Goal: Communication & Community: Connect with others

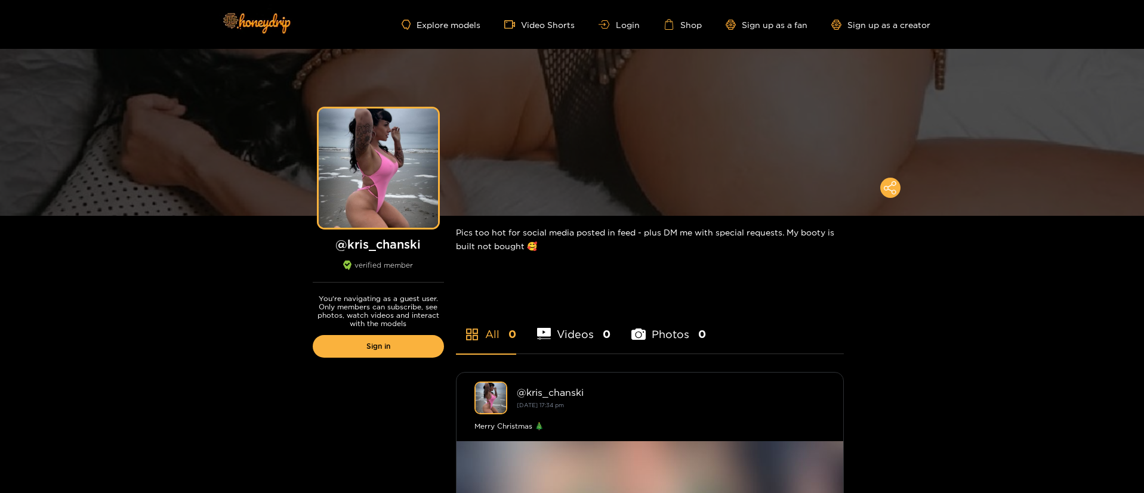
drag, startPoint x: 633, startPoint y: 29, endPoint x: 623, endPoint y: 32, distance: 9.8
click at [633, 29] on ul "Explore models Video Shorts Login Shop Sign up as a fan Sign up as a creator" at bounding box center [666, 24] width 528 height 11
click at [615, 23] on link "Login" at bounding box center [619, 24] width 41 height 9
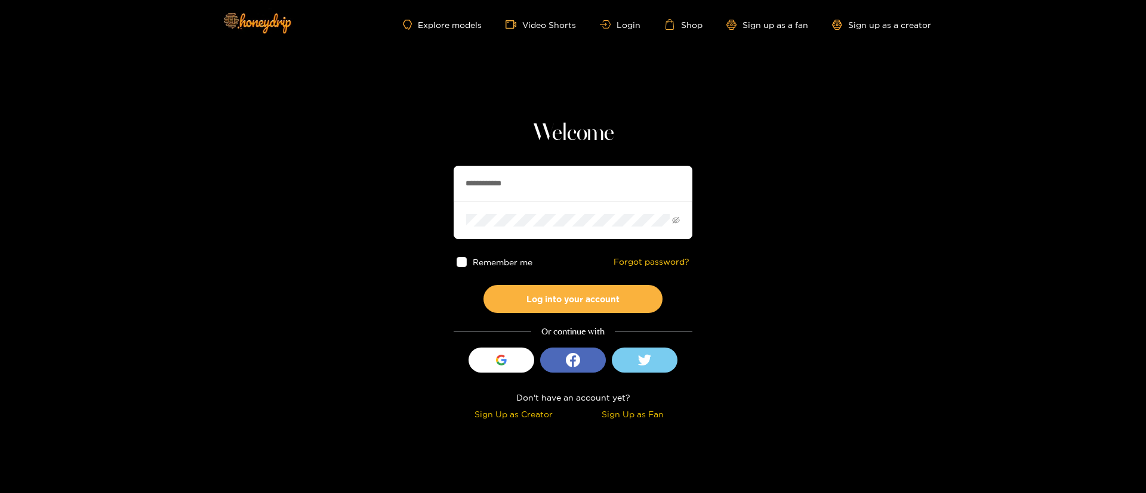
click at [541, 183] on input "**********" at bounding box center [573, 184] width 239 height 36
type input "**********"
click at [581, 291] on button "Log into your account" at bounding box center [572, 299] width 179 height 28
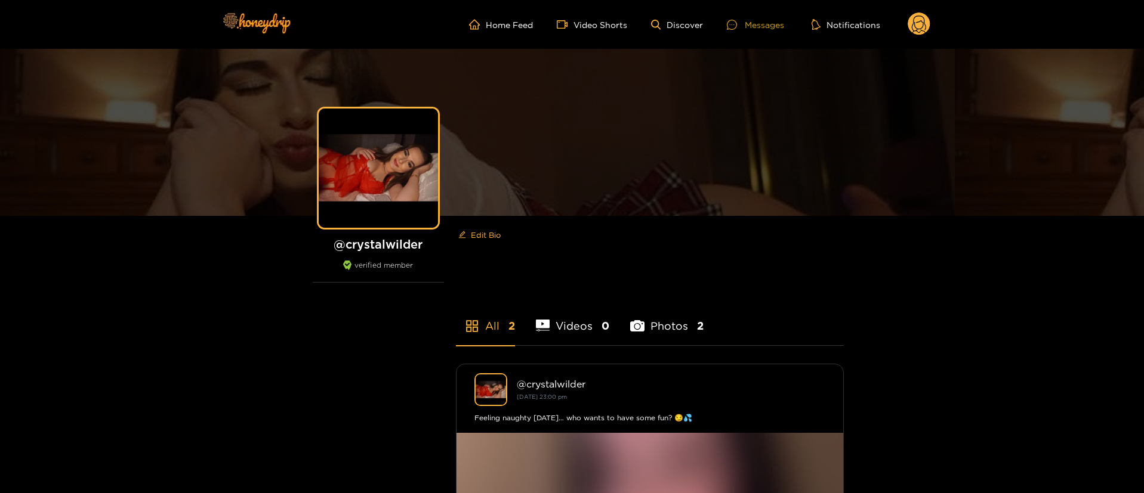
click at [775, 24] on div "Messages" at bounding box center [755, 25] width 57 height 14
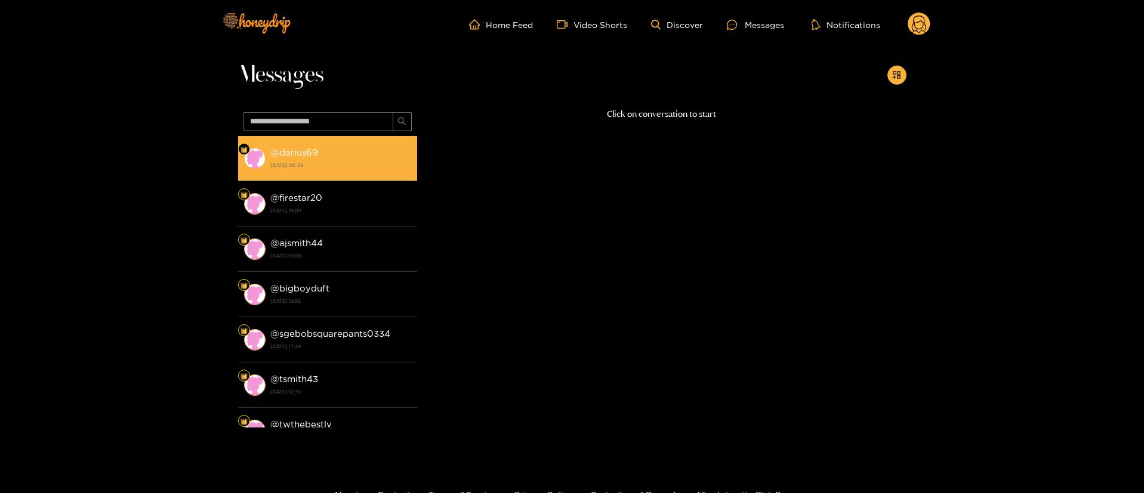
click at [348, 146] on div "@ darius69 27 August 2025 00:59" at bounding box center [340, 158] width 141 height 27
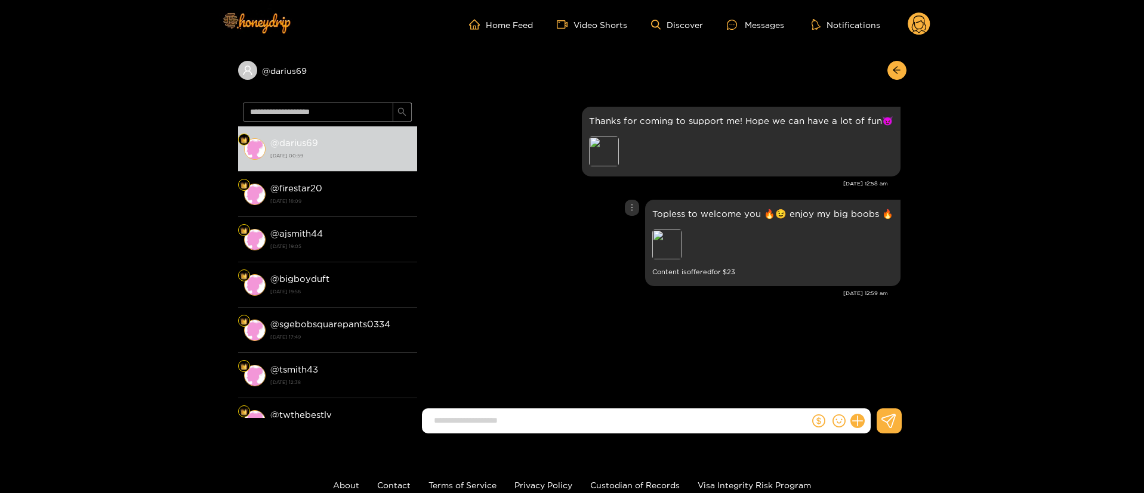
click at [537, 242] on div "Topless to welcome you 🔥😉 enjoy my big boobs 🔥 Preview Content is offered for $…" at bounding box center [661, 243] width 477 height 92
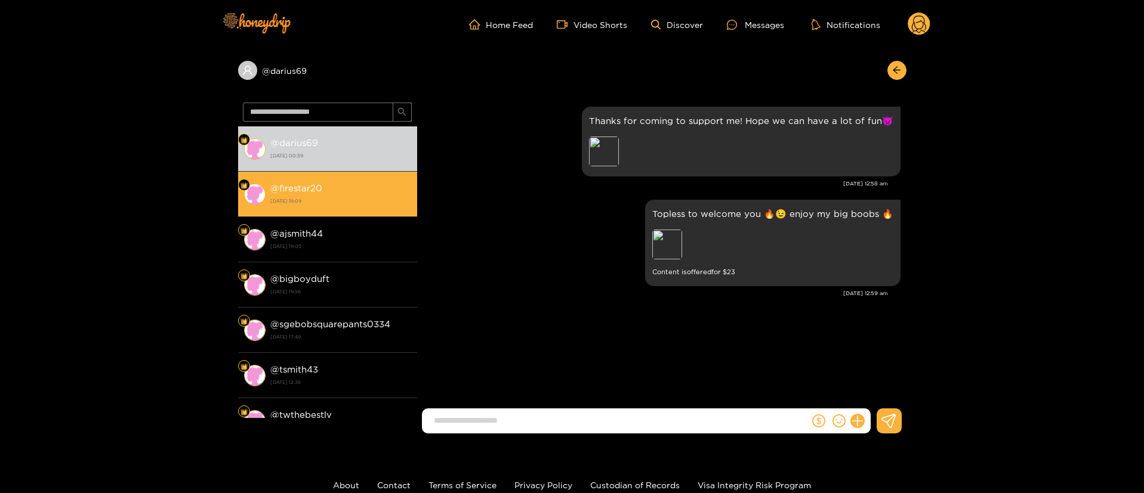
click at [364, 201] on strong "26 August 2025 18:09" at bounding box center [340, 201] width 141 height 11
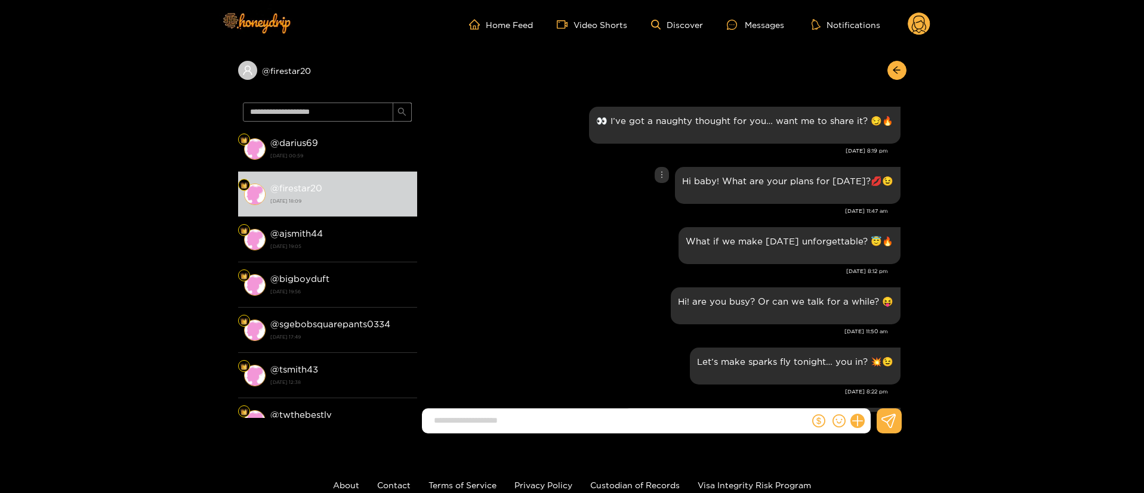
scroll to position [1368, 0]
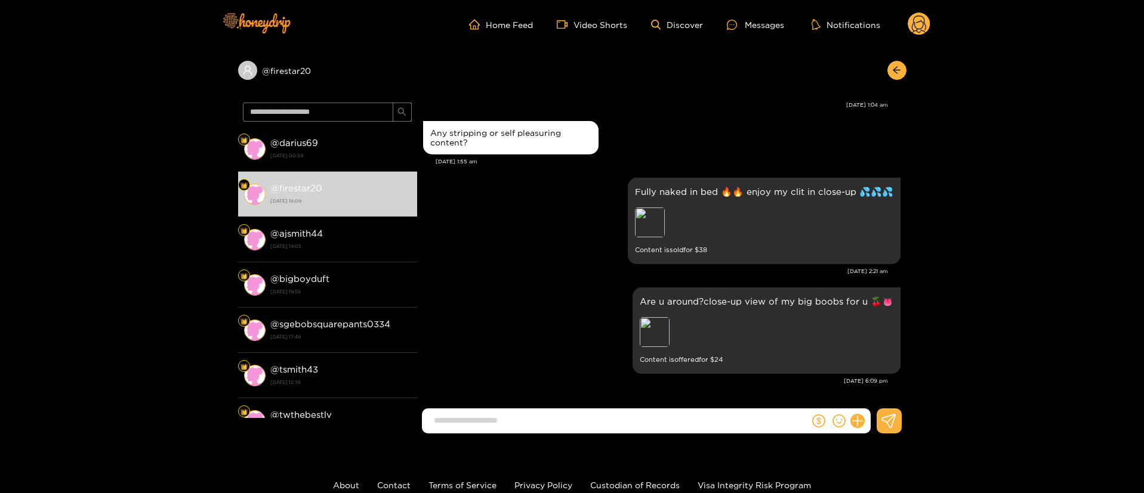
click at [468, 177] on div "Fully naked in bed 🔥🔥 enjoy my clit in close-up 💦💦💦 Preview Content is sold for…" at bounding box center [661, 221] width 477 height 92
click at [914, 24] on circle at bounding box center [919, 24] width 23 height 23
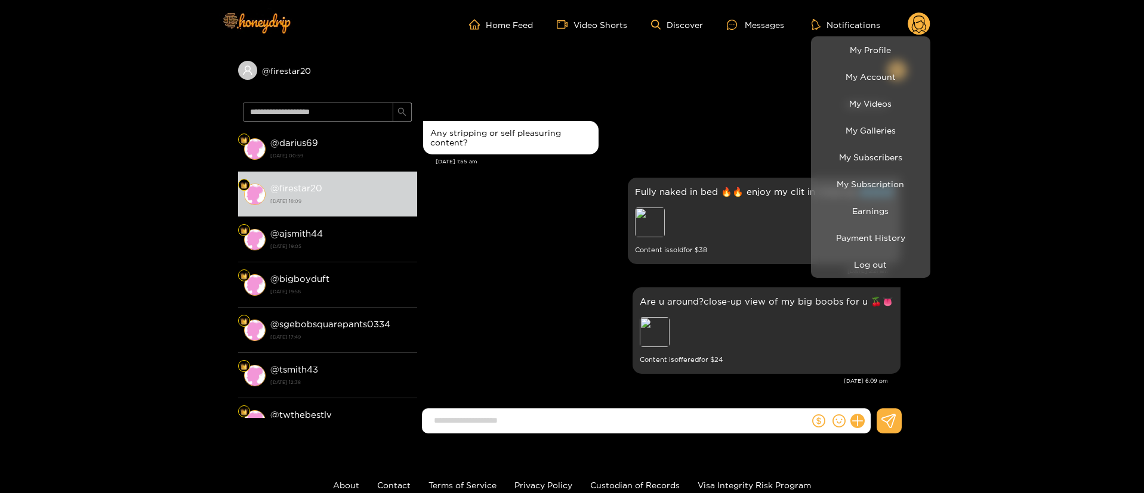
click at [502, 257] on div at bounding box center [572, 246] width 1144 height 493
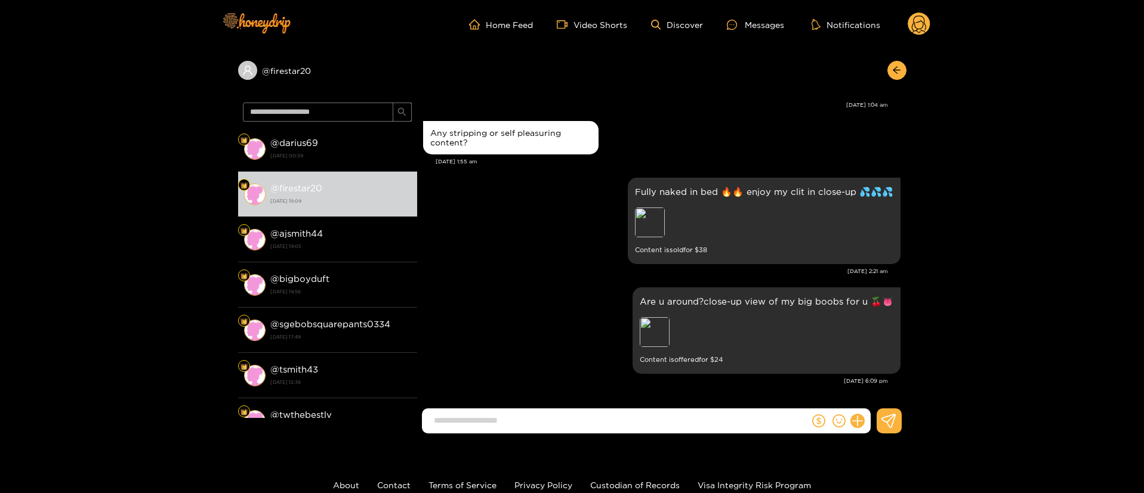
click at [585, 282] on div "Fully naked in bed 🔥🔥 enjoy my clit in close-up 💦💦💦 Preview Content is sold for…" at bounding box center [661, 230] width 477 height 110
click at [535, 262] on div "Fully naked in bed 🔥🔥 enjoy my clit in close-up 💦💦💦 Preview Content is sold for…" at bounding box center [661, 221] width 477 height 92
click at [519, 180] on div "Fully naked in bed 🔥🔥 enjoy my clit in close-up 💦💦💦 Preview Content is sold for…" at bounding box center [661, 221] width 477 height 92
drag, startPoint x: 778, startPoint y: 133, endPoint x: 812, endPoint y: 125, distance: 34.9
click at [779, 131] on div "Any stripping or self pleasuring content?" at bounding box center [661, 137] width 477 height 39
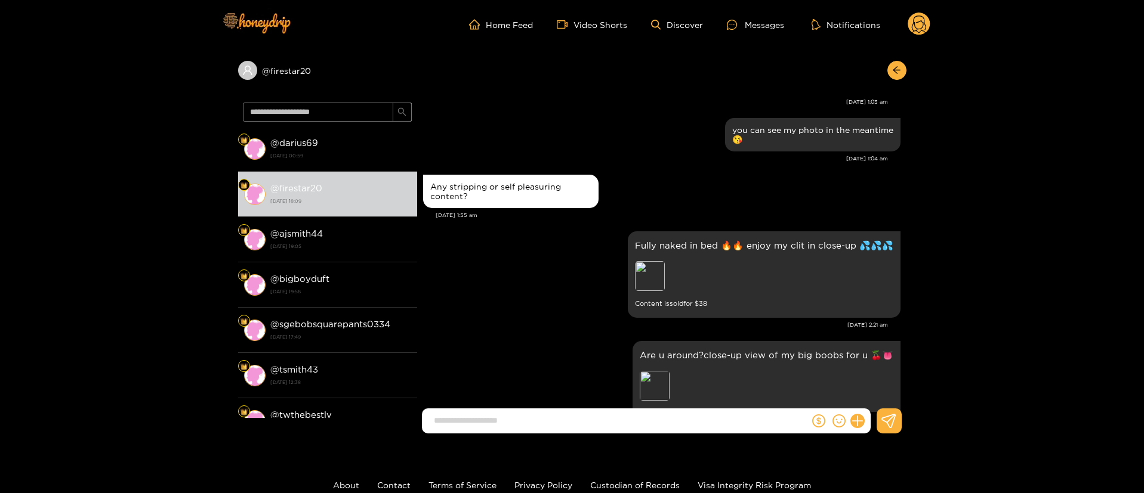
scroll to position [1189, 0]
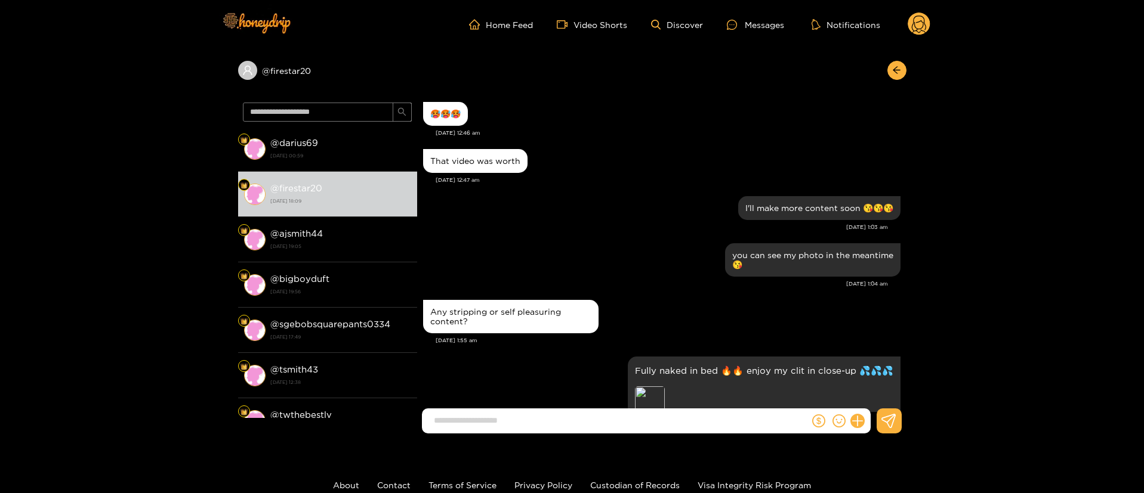
click at [658, 229] on div "Aug. 22, 1:03 am" at bounding box center [655, 227] width 465 height 8
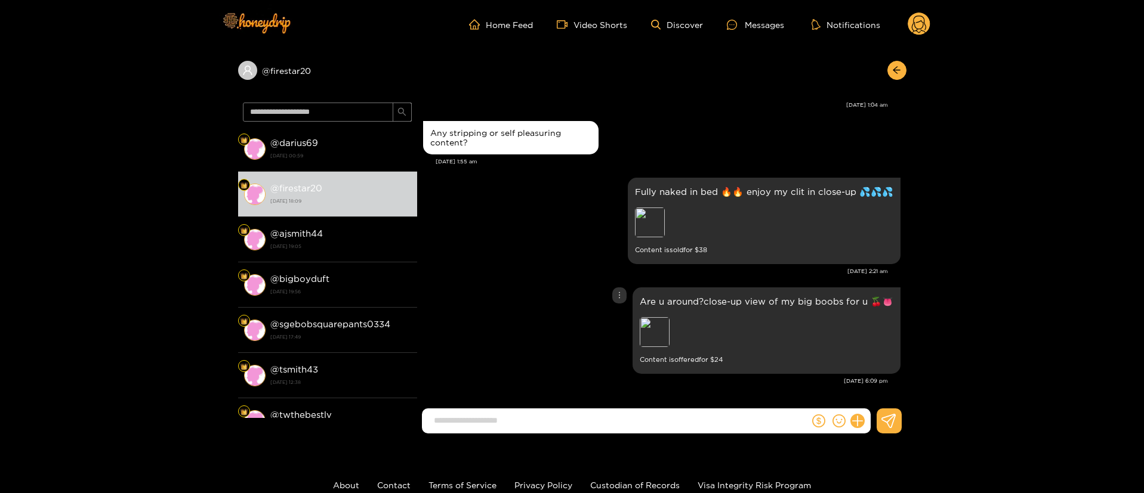
click at [518, 295] on div "Are u around?close-up view of my big boobs for u 🍒👅 Preview Content is offered …" at bounding box center [661, 331] width 477 height 92
click at [544, 320] on div "Are u around?close-up view of my big boobs for u 🍒👅 Preview Content is offered …" at bounding box center [661, 331] width 477 height 92
click at [575, 263] on div "Fully naked in bed 🔥🔥 enjoy my clit in close-up 💦💦💦 Preview Content is sold for…" at bounding box center [661, 221] width 477 height 92
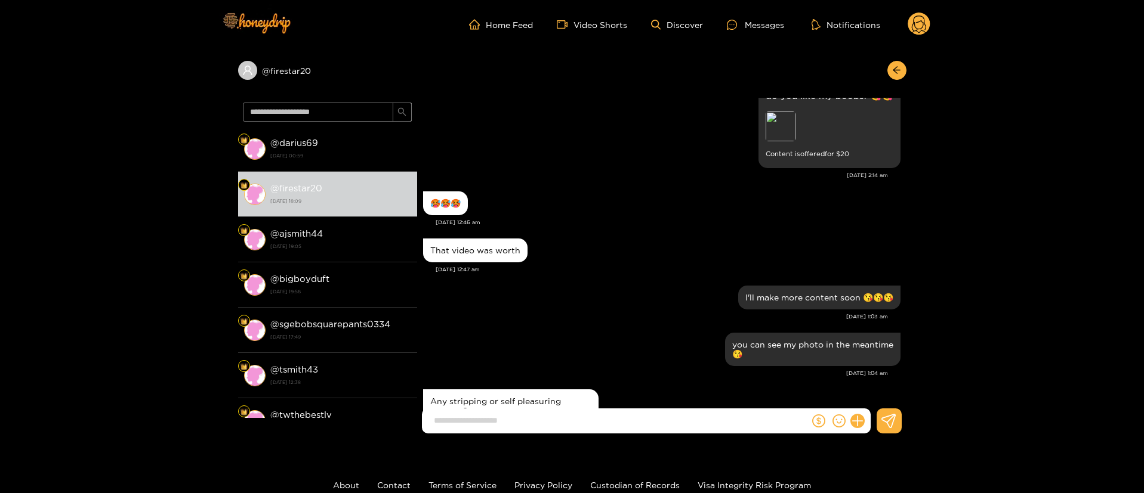
scroll to position [831, 0]
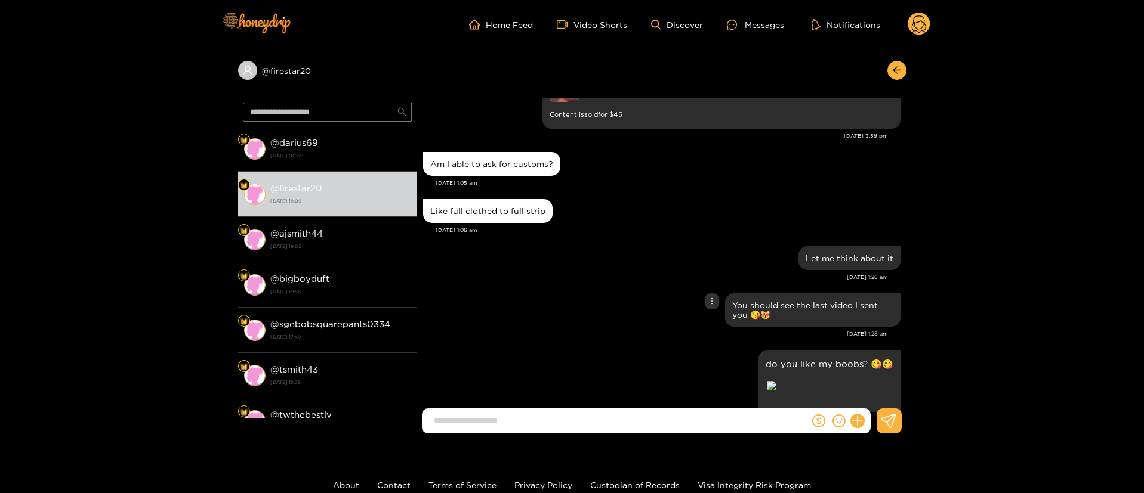
click at [615, 315] on div "You should see the last video I sent you 😘😻" at bounding box center [661, 310] width 477 height 39
click at [582, 414] on input at bounding box center [618, 421] width 381 height 20
click at [569, 384] on div "do you like my boobs? 😋😋 Preview Content is offered for $ 20" at bounding box center [661, 393] width 477 height 92
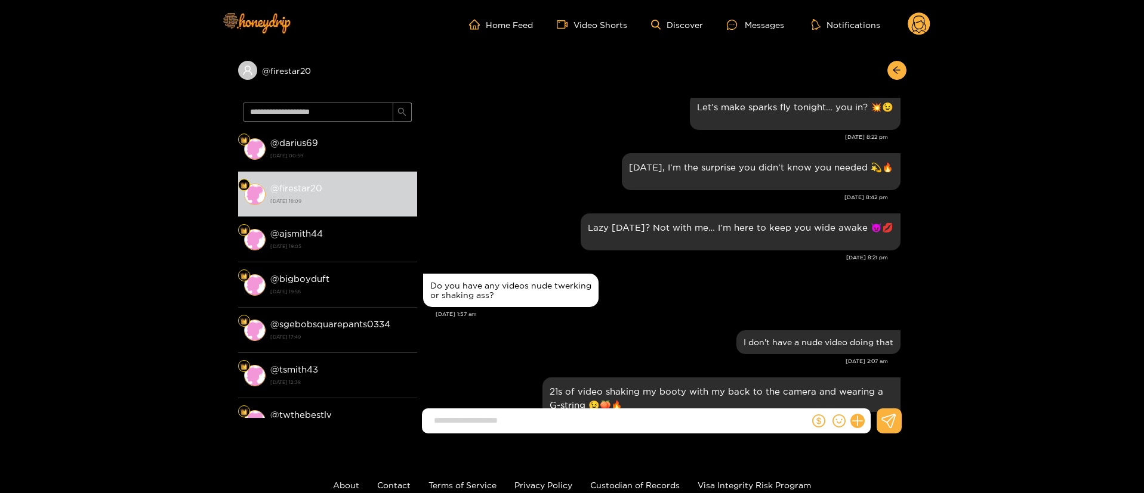
scroll to position [0, 0]
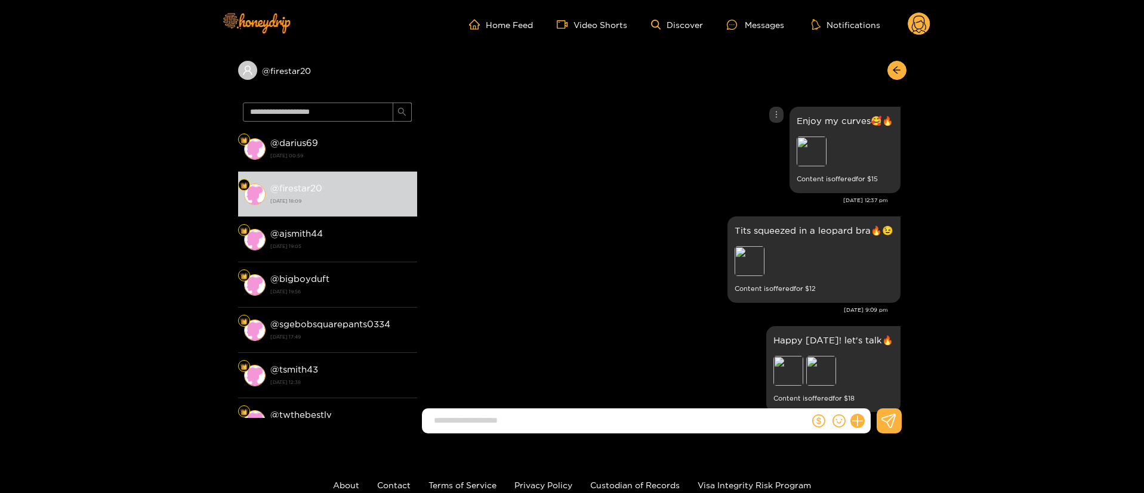
click at [578, 178] on div "Enjoy my curves🥰🔥 Preview Content is offered for $ 15" at bounding box center [661, 150] width 477 height 92
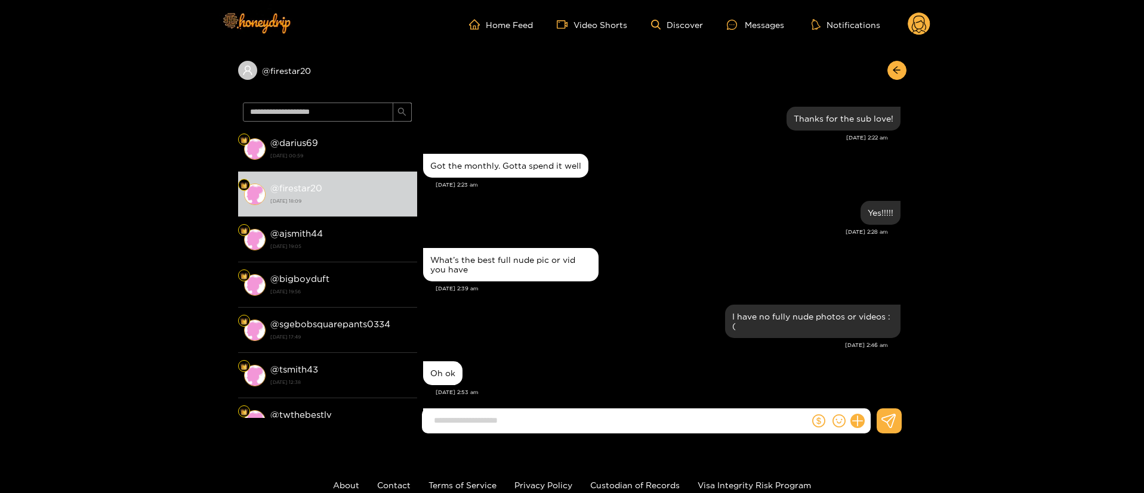
drag, startPoint x: 595, startPoint y: 186, endPoint x: 596, endPoint y: 180, distance: 6.0
click at [593, 185] on div "Feb. 20, 2:23 am" at bounding box center [668, 185] width 465 height 8
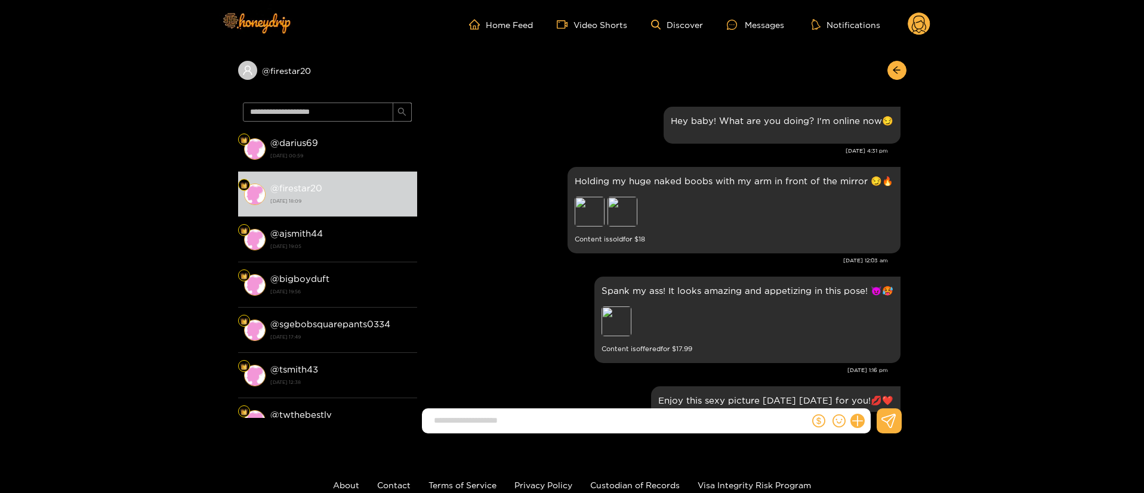
drag, startPoint x: 543, startPoint y: 175, endPoint x: 542, endPoint y: 163, distance: 12.5
click at [542, 174] on div "Holding my huge naked boobs with my arm in front of the mirror 😏🔥 Preview Previ…" at bounding box center [661, 210] width 477 height 92
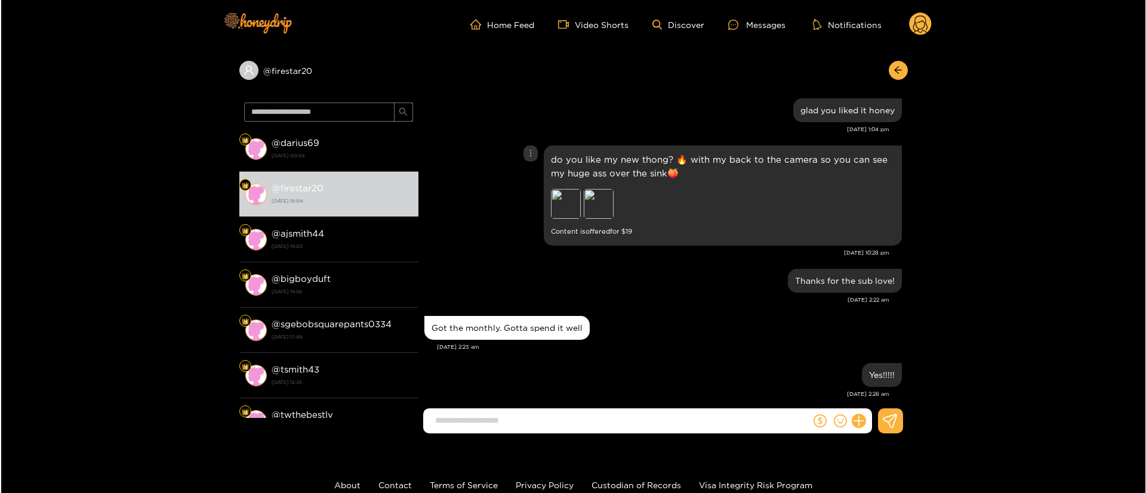
scroll to position [1611, 0]
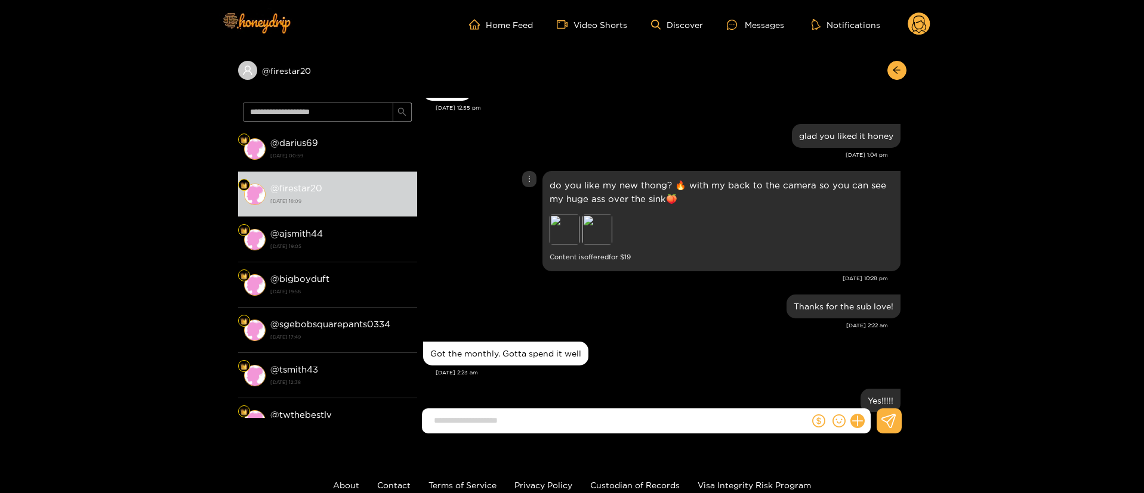
click at [527, 180] on icon "more" at bounding box center [529, 179] width 8 height 8
click at [523, 201] on div "Unsend" at bounding box center [528, 204] width 29 height 12
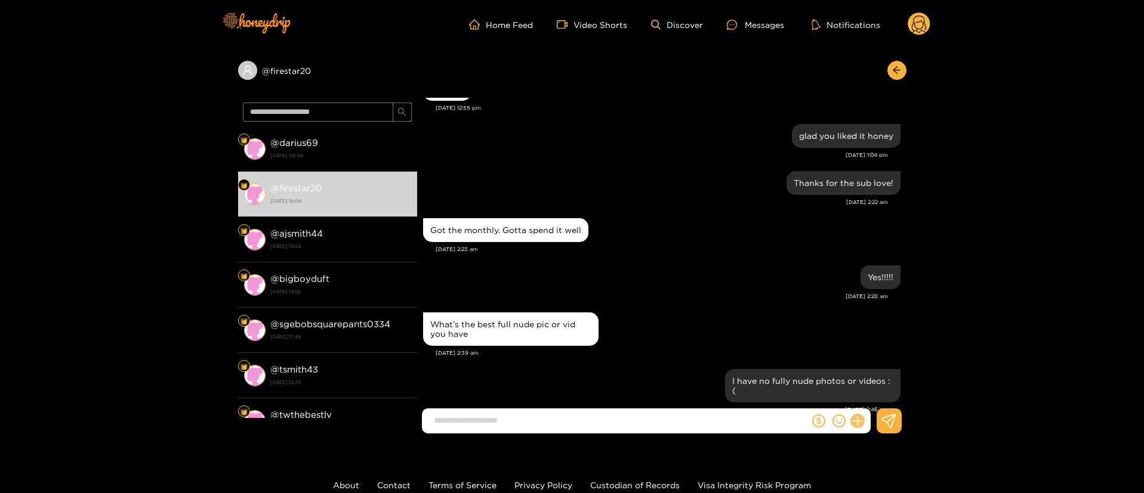
click at [857, 425] on icon at bounding box center [857, 420] width 11 height 11
click at [884, 402] on button at bounding box center [880, 392] width 42 height 27
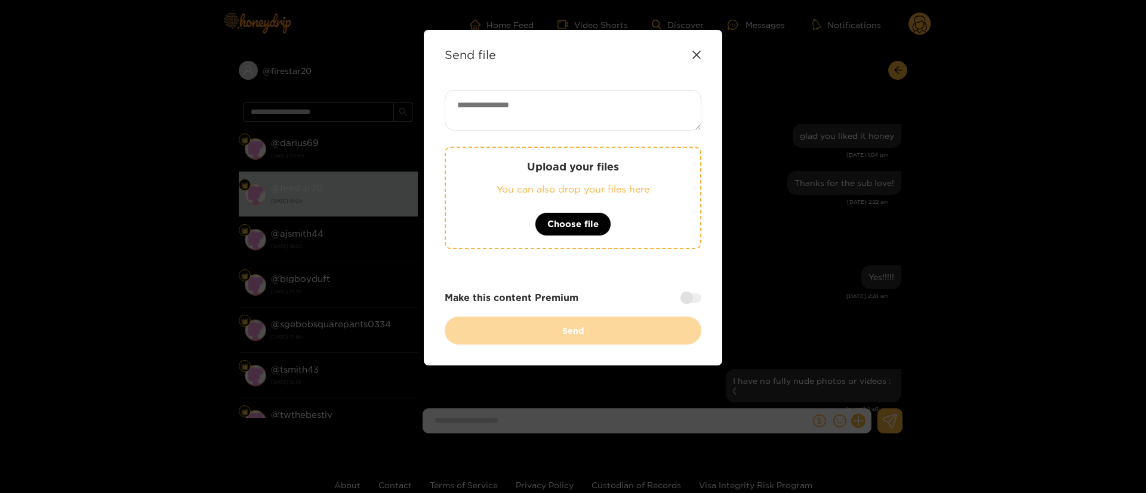
click at [592, 120] on textarea at bounding box center [573, 110] width 257 height 41
paste textarea "**********"
type textarea "**********"
click at [582, 232] on button "Choose file" at bounding box center [573, 224] width 76 height 24
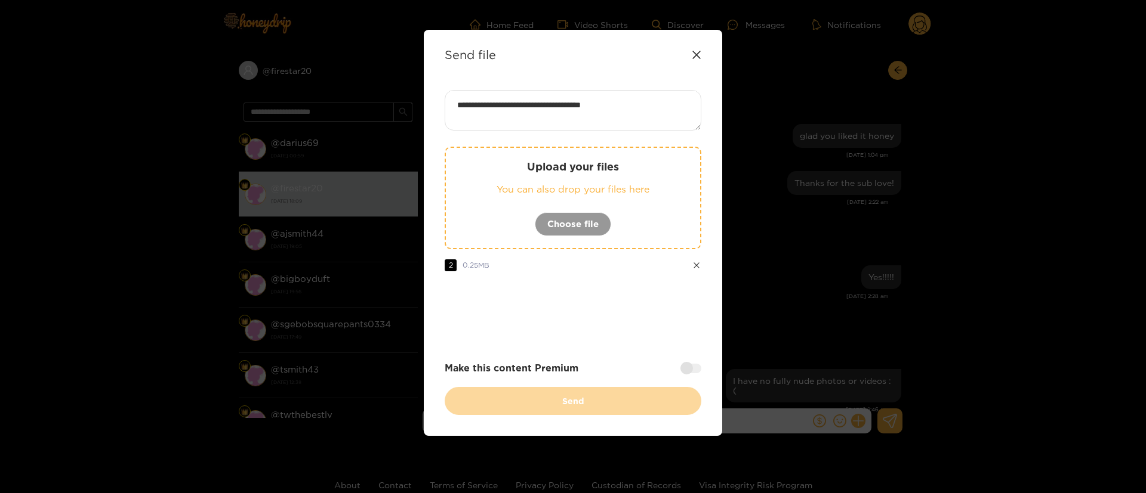
click at [667, 342] on div "**********" at bounding box center [573, 252] width 257 height 325
click at [692, 371] on div at bounding box center [690, 369] width 21 height 10
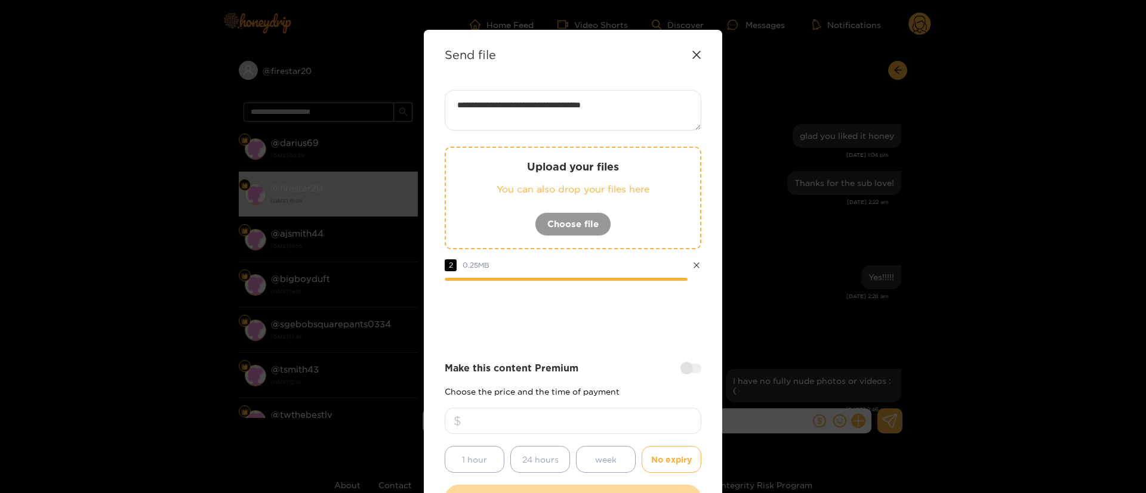
click at [599, 431] on input "number" at bounding box center [573, 421] width 257 height 26
type input "**"
click at [615, 334] on div at bounding box center [573, 314] width 257 height 48
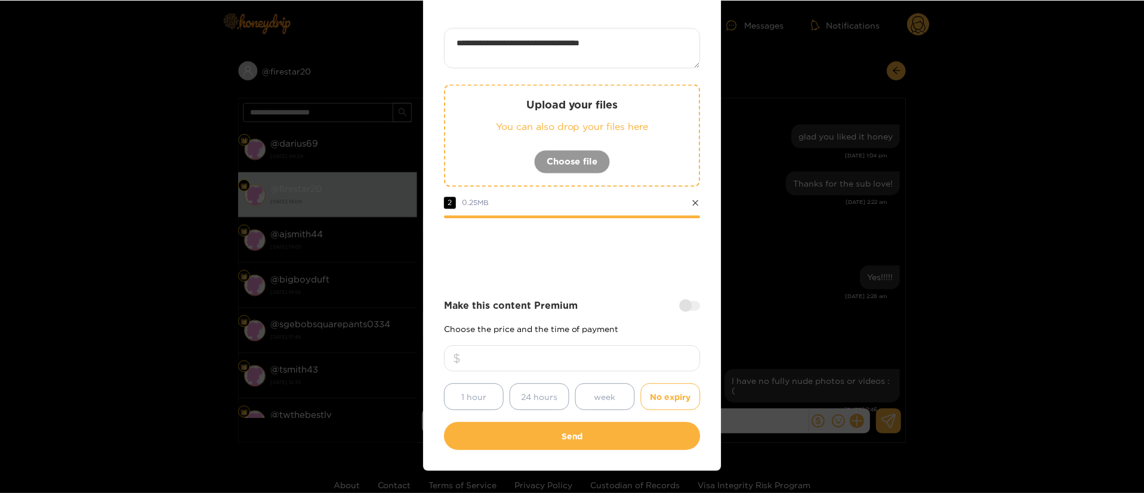
scroll to position [88, 0]
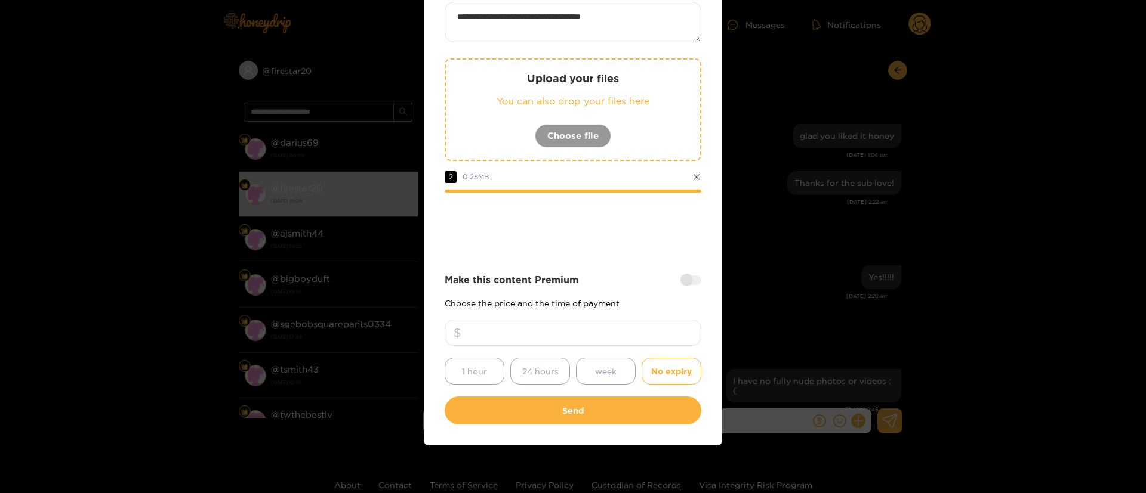
click at [643, 26] on textarea "**********" at bounding box center [573, 22] width 257 height 41
paste textarea "****"
click at [643, 264] on div "**********" at bounding box center [573, 213] width 257 height 423
click at [680, 24] on textarea "**********" at bounding box center [573, 22] width 257 height 41
type textarea "**********"
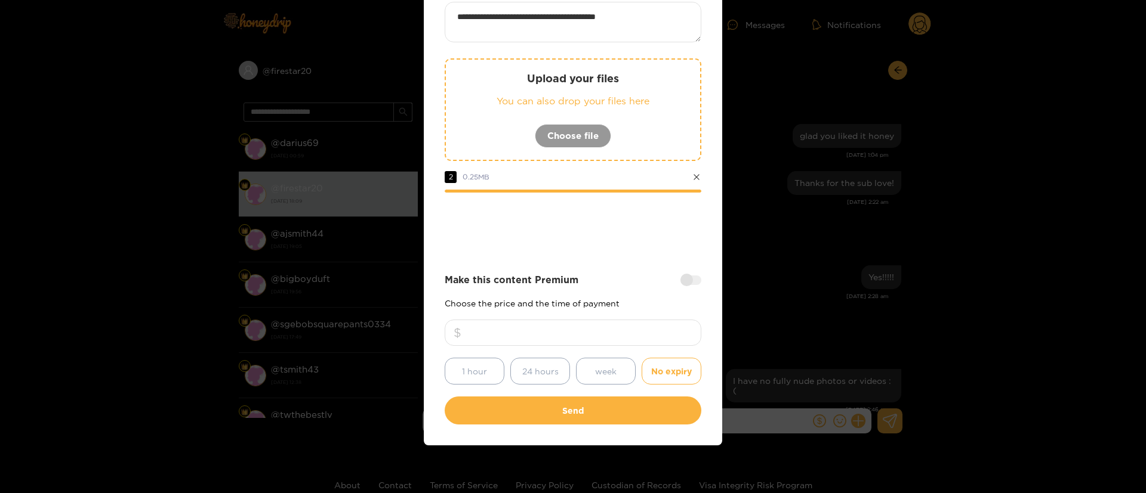
click at [632, 254] on div "**********" at bounding box center [573, 213] width 257 height 423
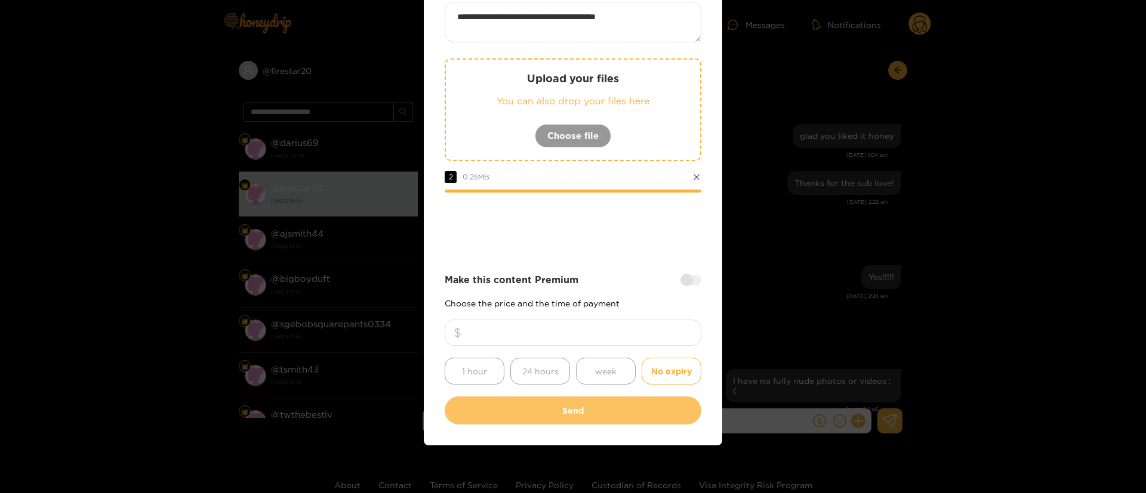
click at [573, 413] on button "Send" at bounding box center [573, 411] width 257 height 28
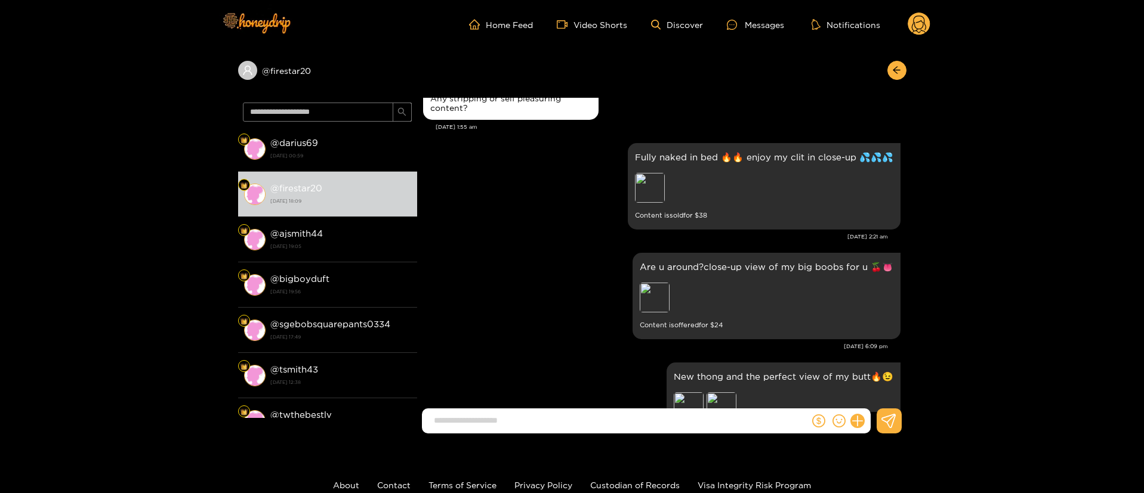
scroll to position [7014, 0]
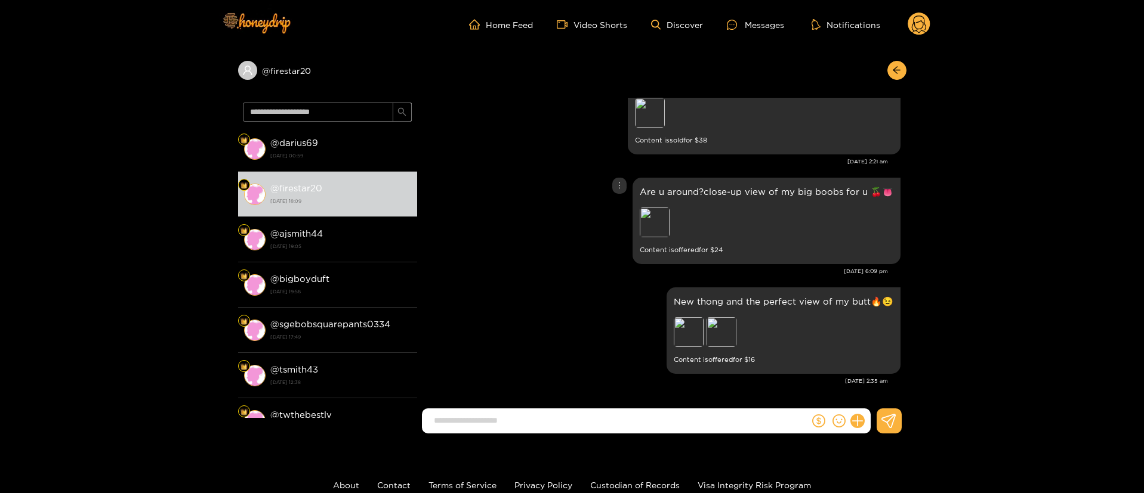
click at [579, 218] on div "Are u around?close-up view of my big boobs for u 🍒👅 Preview Content is offered …" at bounding box center [661, 221] width 477 height 92
click at [892, 76] on button "button" at bounding box center [896, 70] width 19 height 19
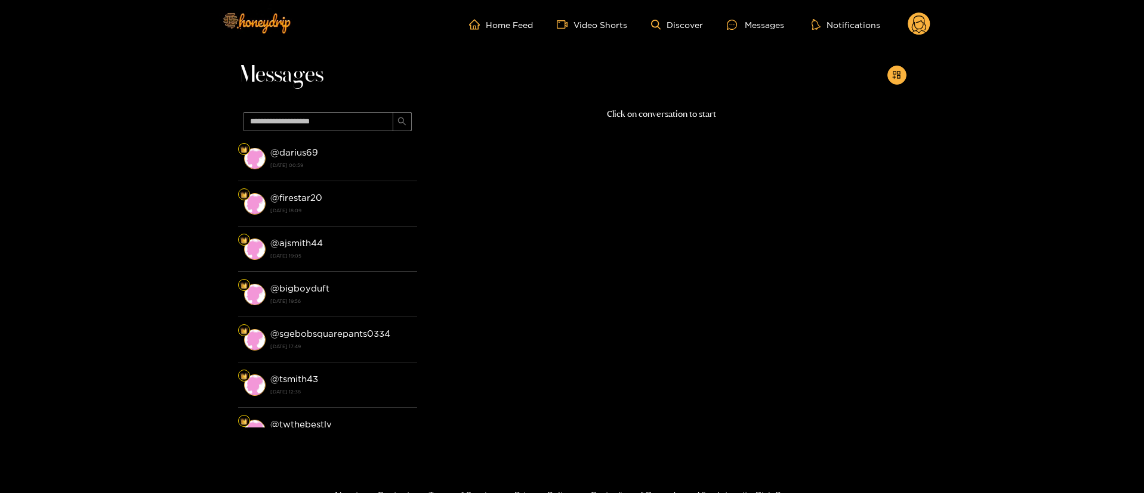
click at [916, 28] on icon at bounding box center [919, 26] width 14 height 21
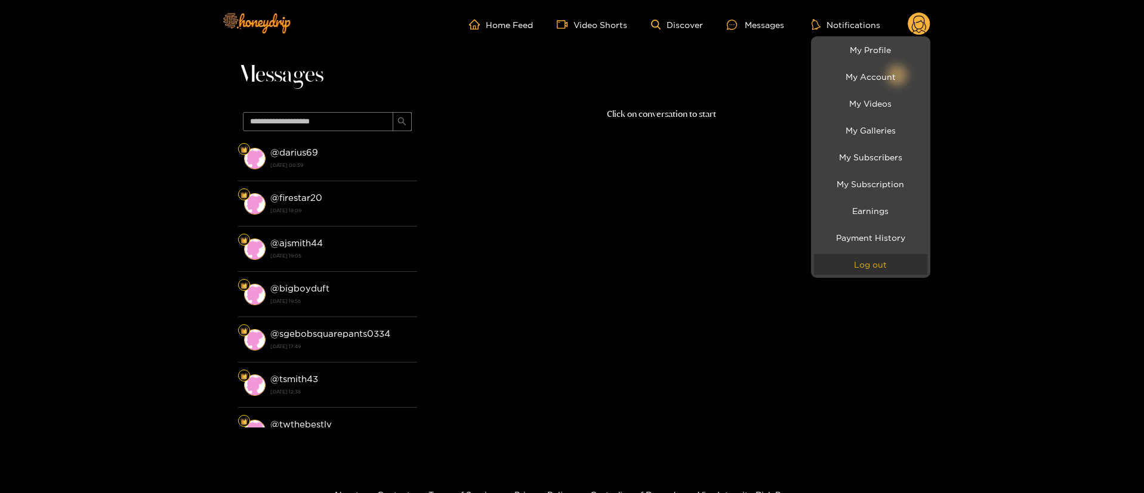
click at [887, 273] on button "Log out" at bounding box center [870, 264] width 113 height 21
